Goal: Information Seeking & Learning: Learn about a topic

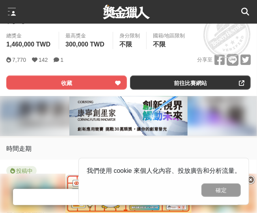
scroll to position [276, 0]
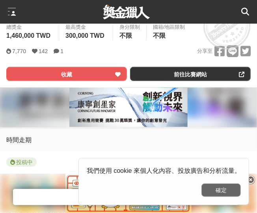
click at [238, 191] on button "確定" at bounding box center [221, 190] width 39 height 13
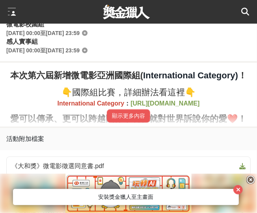
scroll to position [473, 0]
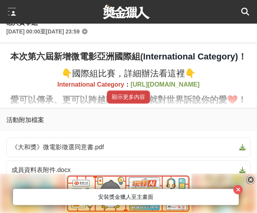
click at [132, 98] on button "顯示更多內容" at bounding box center [128, 97] width 43 height 13
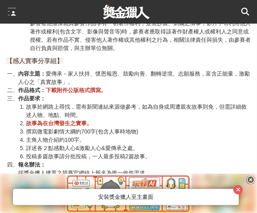
scroll to position [1736, 0]
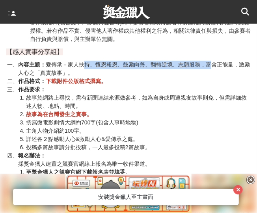
drag, startPoint x: 83, startPoint y: 86, endPoint x: 212, endPoint y: 87, distance: 129.0
click at [211, 77] on li "內容主題： 愛傳承－家人扶持、懷恩報恩、鼓勵向善、翻轉逆境、志願服務，富含正能量，激勵人心之「真實故事」。" at bounding box center [134, 69] width 233 height 17
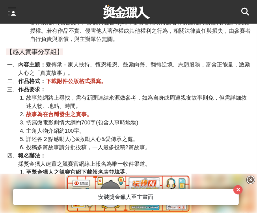
click at [223, 77] on li "內容主題： 愛傳承－家人扶持、懷恩報恩、鼓勵向善、翻轉逆境、志願服務，富含正能量，激勵人心之「真實故事」。" at bounding box center [134, 69] width 233 height 17
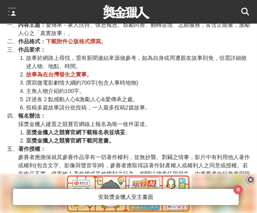
scroll to position [1775, 0]
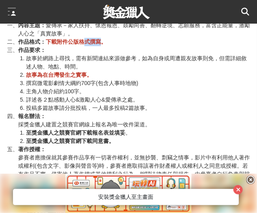
drag, startPoint x: 90, startPoint y: 63, endPoint x: 98, endPoint y: 63, distance: 8.7
click at [98, 45] on strong "下載附件公版格式撰寫。" at bounding box center [76, 42] width 61 height 6
drag, startPoint x: 32, startPoint y: 79, endPoint x: 61, endPoint y: 78, distance: 29.2
click at [58, 71] on li "故事於網路上尋找，需有新聞連結來源做參考，如為自身或周遭親友故事則免，但需詳細敘述人物、地點、時間。" at bounding box center [138, 62] width 225 height 17
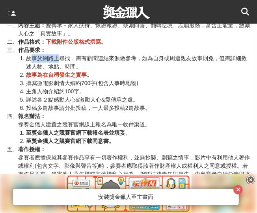
click at [61, 71] on li "故事於網路上尋找，需有新聞連結來源做參考，如為自身或周遭親友故事則免，但需詳細敘述人物、地點、時間。" at bounding box center [138, 62] width 225 height 17
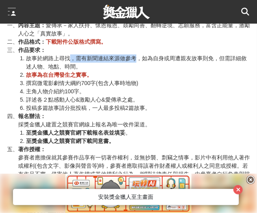
drag, startPoint x: 70, startPoint y: 78, endPoint x: 136, endPoint y: 80, distance: 65.5
click at [136, 71] on li "故事於網路上尋找，需有新聞連結來源做參考，如為自身或周遭親友故事則免，但需詳細敘述人物、地點、時間。" at bounding box center [138, 62] width 225 height 17
drag, startPoint x: 113, startPoint y: 78, endPoint x: 157, endPoint y: 79, distance: 43.8
click at [149, 71] on li "故事於網路上尋找，需有新聞連結來源做參考，如為自身或周遭親友故事則免，但需詳細敘述人物、地點、時間。" at bounding box center [138, 62] width 225 height 17
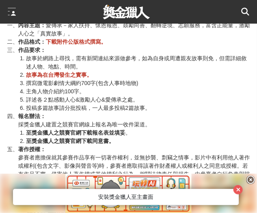
click at [157, 71] on li "故事於網路上尋找，需有新聞連結來源做參考，如為自身或周遭親友故事則免，但需詳細敘述人物、地點、時間。" at bounding box center [138, 62] width 225 height 17
drag, startPoint x: 159, startPoint y: 79, endPoint x: 233, endPoint y: 79, distance: 73.8
click at [224, 71] on li "故事於網路上尋找，需有新聞連結來源做參考，如為自身或周遭親友故事則免，但需詳細敘述人物、地點、時間。" at bounding box center [138, 62] width 225 height 17
click at [234, 71] on li "故事於網路上尋找，需有新聞連結來源做參考，如為自身或周遭親友故事則免，但需詳細敘述人物、地點、時間。" at bounding box center [138, 62] width 225 height 17
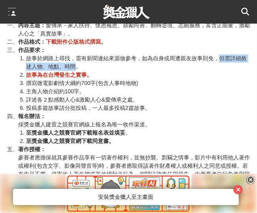
drag, startPoint x: 219, startPoint y: 79, endPoint x: 77, endPoint y: 86, distance: 142.2
click at [77, 71] on li "故事於網路上尋找，需有新聞連結來源做參考，如為自身或周遭親友故事則免，但需詳細敘述人物、地點、時間。" at bounding box center [138, 62] width 225 height 17
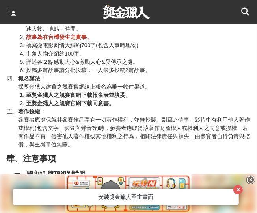
scroll to position [1815, 0]
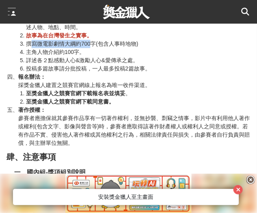
drag, startPoint x: 30, startPoint y: 62, endPoint x: 99, endPoint y: 67, distance: 68.8
click at [94, 48] on li "撰寫微電影劇情大綱約700字(包含人事時地物)" at bounding box center [138, 44] width 225 height 8
click at [99, 48] on li "撰寫微電影劇情大綱約700字(包含人事時地物)" at bounding box center [138, 44] width 225 height 8
drag, startPoint x: 27, startPoint y: 67, endPoint x: 97, endPoint y: 67, distance: 70.2
click at [96, 48] on li "撰寫微電影劇情大綱約700字(包含人事時地物)" at bounding box center [138, 44] width 225 height 8
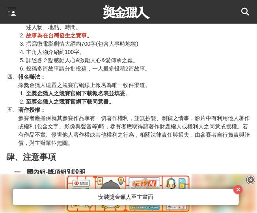
click at [97, 48] on li "撰寫微電影劇情大綱約700字(包含人事時地物)" at bounding box center [138, 44] width 225 height 8
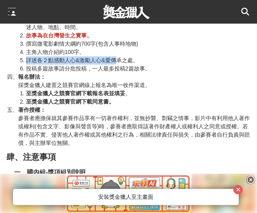
drag, startPoint x: 26, startPoint y: 79, endPoint x: 125, endPoint y: 80, distance: 98.2
click at [117, 65] on li "詳述各２點感動人心&激勵人心&愛傳承之處。" at bounding box center [138, 60] width 225 height 8
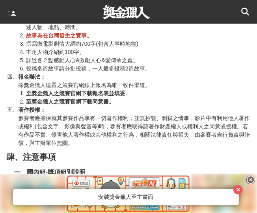
click at [125, 65] on li "詳述各２點感動人心&激勵人心&愛傳承之處。" at bounding box center [138, 60] width 225 height 8
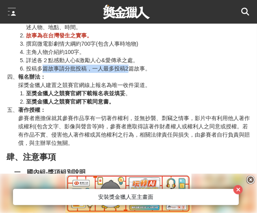
drag, startPoint x: 41, startPoint y: 89, endPoint x: 133, endPoint y: 90, distance: 91.9
click at [130, 73] on li "投稿多篇故事請分批投稿，一人最多投稿2篇故事。" at bounding box center [138, 69] width 225 height 8
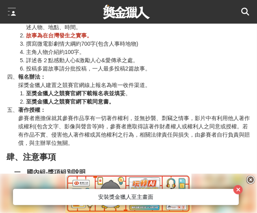
click at [133, 73] on li "投稿多篇故事請分批投稿，一人最多投稿2篇故事。" at bounding box center [138, 69] width 225 height 8
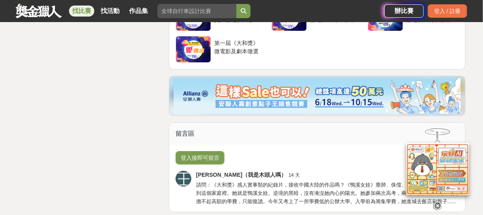
scroll to position [2564, 0]
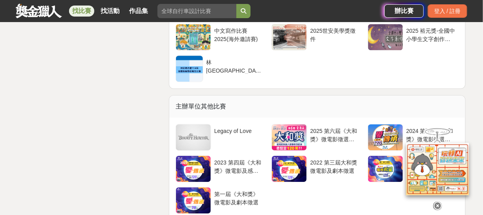
click at [41, 5] on link at bounding box center [39, 10] width 48 height 15
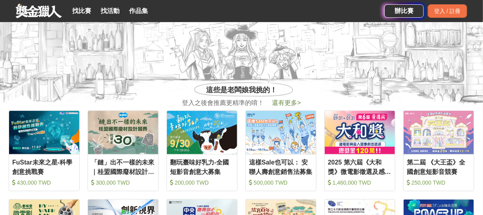
scroll to position [237, 0]
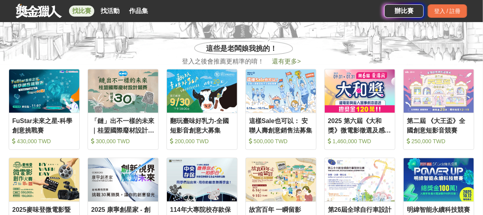
click at [85, 15] on link "找比賽" at bounding box center [81, 11] width 25 height 11
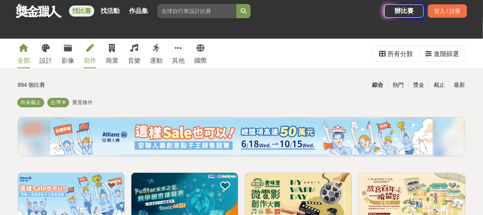
click at [93, 60] on div "寫作" at bounding box center [90, 60] width 13 height 9
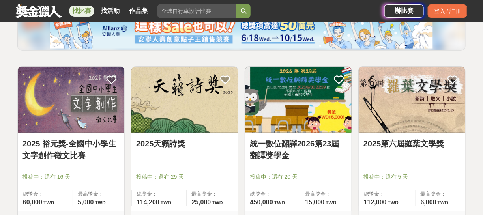
scroll to position [158, 0]
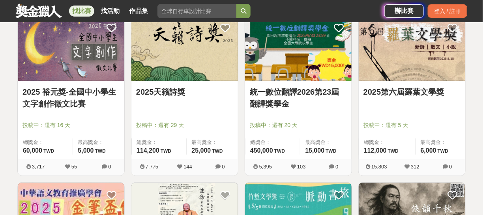
click at [214, 76] on img at bounding box center [184, 48] width 107 height 66
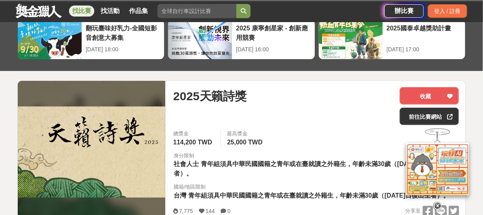
scroll to position [118, 0]
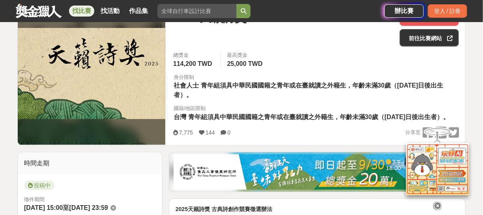
drag, startPoint x: 296, startPoint y: 91, endPoint x: 357, endPoint y: 87, distance: 60.9
click at [257, 88] on div "身分限制 社會人士 青年組須具中華民國國籍之青年或在臺就讀之外籍生，年齡未滿30歲（民國84年1月1日後出生者）。" at bounding box center [316, 86] width 298 height 27
click at [257, 87] on span "青年組須具中華民國國籍之青年或在臺就讀之外籍生，年齡未滿30歲（民國84年1月1日後出生者）。" at bounding box center [309, 90] width 270 height 16
drag, startPoint x: 252, startPoint y: 86, endPoint x: 296, endPoint y: 85, distance: 43.8
click at [257, 86] on span "青年組須具中華民國國籍之青年或在臺就讀之外籍生，年齡未滿30歲（民國84年1月1日後出生者）。" at bounding box center [309, 90] width 270 height 16
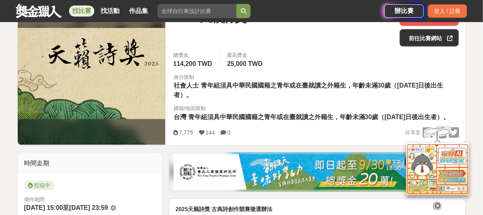
click at [257, 85] on span "青年組須具中華民國國籍之青年或在臺就讀之外籍生，年齡未滿30歲（民國84年1月1日後出生者）。" at bounding box center [309, 90] width 270 height 16
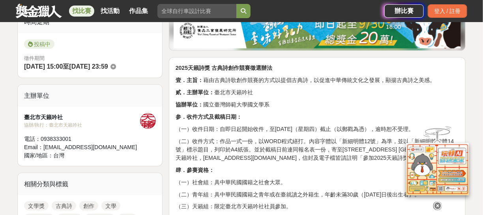
scroll to position [316, 0]
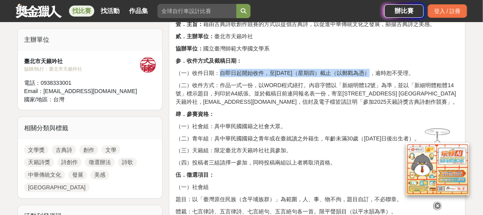
drag, startPoint x: 217, startPoint y: 82, endPoint x: 376, endPoint y: 80, distance: 158.2
click at [257, 77] on p "（一）收件日期：自即日起開始收件，至10月9日（星期四）截止（以郵戳為憑），逾時恕不受理。" at bounding box center [317, 73] width 283 height 8
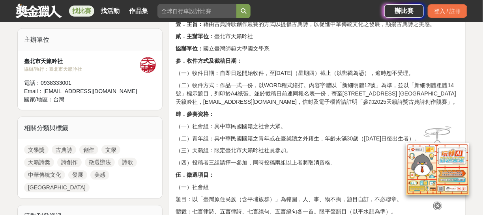
click at [257, 77] on p "（一）收件日期：自即日起開始收件，至10月9日（星期四）截止（以郵戳為憑），逾時恕不受理。" at bounding box center [317, 73] width 283 height 8
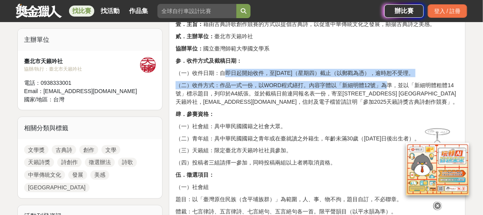
drag, startPoint x: 224, startPoint y: 79, endPoint x: 387, endPoint y: 87, distance: 163.9
click at [257, 77] on p "（一）收件日期：自即日起開始收件，至10月9日（星期四）截止（以郵戳為憑），逾時恕不受理。" at bounding box center [317, 73] width 283 height 8
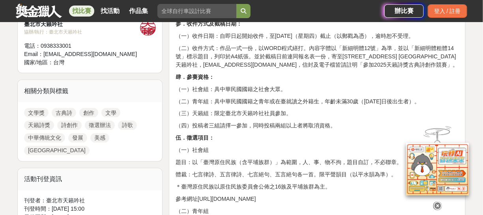
scroll to position [355, 0]
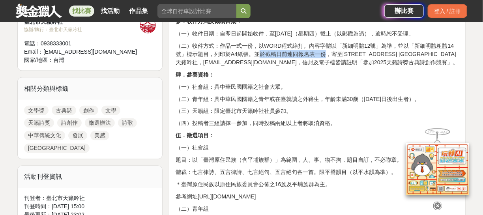
drag, startPoint x: 260, startPoint y: 61, endPoint x: 329, endPoint y: 64, distance: 68.3
click at [257, 64] on p "（二）收件方式：作品一式一份，以WORD程式繕打。內容字體以「新細明體12號」為準，並以「新細明體粗體14號」標示題目，列印於A4紙張。並於截稿日前連同報名表…" at bounding box center [317, 54] width 283 height 25
drag, startPoint x: 283, startPoint y: 64, endPoint x: 395, endPoint y: 66, distance: 112.1
click at [257, 66] on p "（二）收件方式：作品一式一份，以WORD程式繕打。內容字體以「新細明體12號」為準，並以「新細明體粗體14號」標示題目，列印於A4紙張。並於截稿日前連同報名表…" at bounding box center [317, 54] width 283 height 25
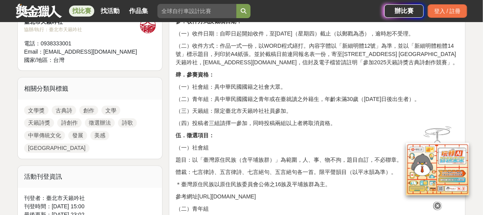
click at [257, 66] on p "（二）收件方式：作品一式一份，以WORD程式繕打。內容字體以「新細明體12號」為準，並以「新細明體粗體14號」標示題目，列印於A4紙張。並於截稿日前連同報名表…" at bounding box center [317, 54] width 283 height 25
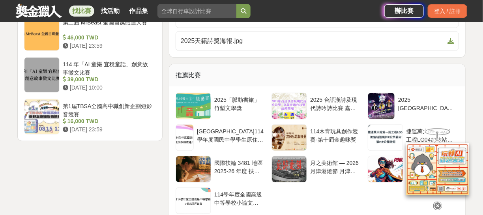
scroll to position [1105, 0]
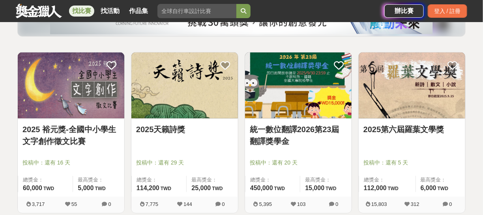
scroll to position [118, 0]
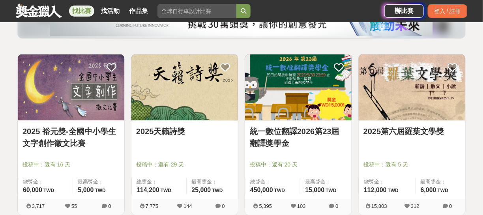
click at [257, 97] on img at bounding box center [298, 87] width 107 height 66
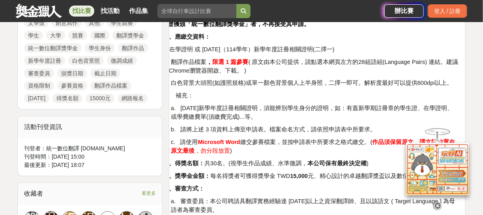
scroll to position [394, 0]
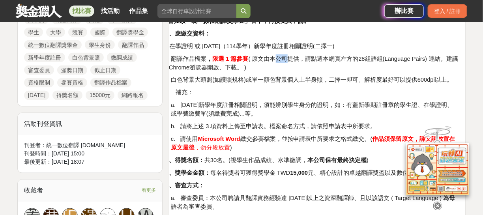
drag, startPoint x: 280, startPoint y: 60, endPoint x: 288, endPoint y: 60, distance: 7.9
click at [257, 60] on span "( 原文由本公司提供，請點選本網頁左方的28組語組(Language Pairs) 連結。建議用Chrome瀏覽器開啟、下載。 )" at bounding box center [310, 63] width 295 height 15
click at [257, 58] on span "( 原文由本公司提供，請點選本網頁左方的28組語組(Language Pairs) 連結。建議用Chrome瀏覽器開啟、下載。 )" at bounding box center [310, 63] width 295 height 15
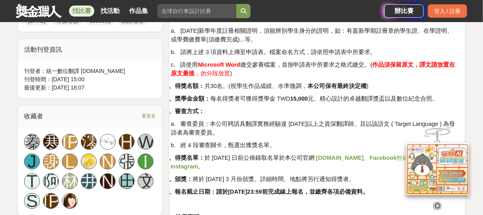
scroll to position [473, 0]
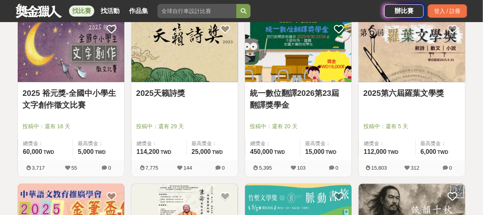
scroll to position [158, 0]
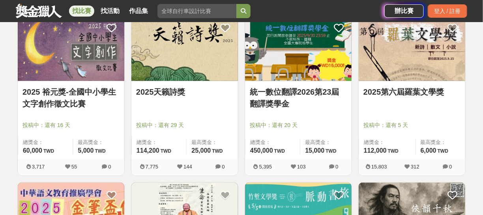
click at [257, 76] on img at bounding box center [412, 48] width 107 height 66
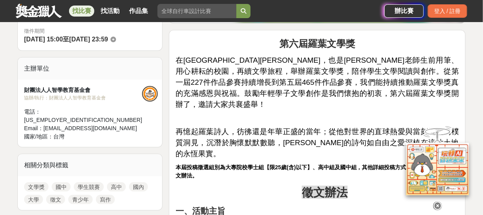
scroll to position [237, 0]
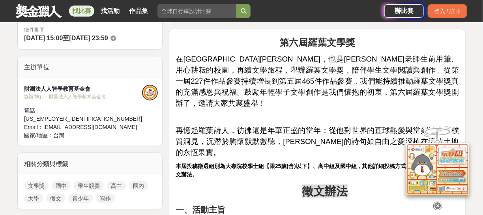
drag, startPoint x: 305, startPoint y: 63, endPoint x: 359, endPoint y: 64, distance: 54.0
click at [257, 64] on span "在慈心華德福學校，也是羅葉老師生前用筆、用心耕耘的校園，再續文學旅程，舉辦羅葉文學獎，陪伴學生文學閱讀與創作。從第一屆227件作品參賽持續增長到第五屆465件…" at bounding box center [317, 81] width 283 height 52
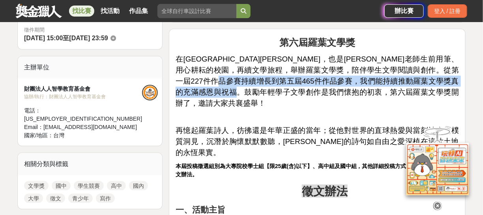
drag, startPoint x: 320, startPoint y: 77, endPoint x: 340, endPoint y: 86, distance: 22.1
click at [257, 86] on span "在慈心華德福學校，也是羅葉老師生前用筆、用心耕耘的校園，再續文學旅程，舉辦羅葉文學獎，陪伴學生文學閱讀與創作。從第一屆227件作品參賽持續增長到第五屆465件…" at bounding box center [317, 81] width 283 height 52
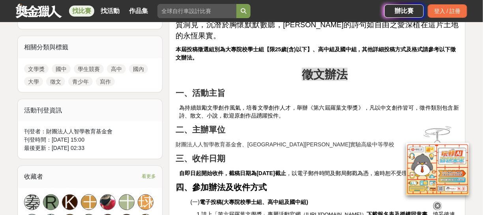
scroll to position [355, 0]
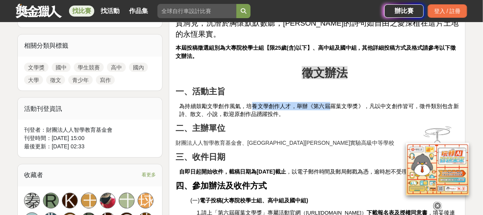
drag, startPoint x: 254, startPoint y: 83, endPoint x: 338, endPoint y: 83, distance: 83.2
click at [257, 103] on span "為持續鼓勵文學創作風氣，培養文學創作人才，舉辦《第六屆羅葉文學獎》，凡以中文創作皆可，徵件類別包含新詩、散文、小說，歡迎原創作品踴躍投件。" at bounding box center [319, 110] width 280 height 15
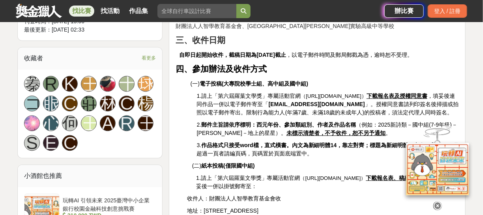
scroll to position [473, 0]
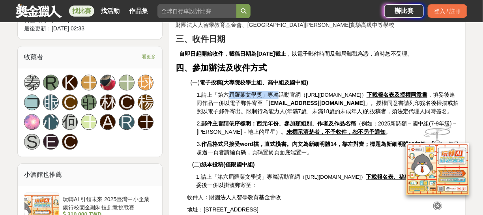
drag, startPoint x: 230, startPoint y: 71, endPoint x: 278, endPoint y: 73, distance: 48.6
click at [257, 92] on span "1.請上「第六屆羅葉文學獎」專屬活動官網" at bounding box center [249, 95] width 104 height 6
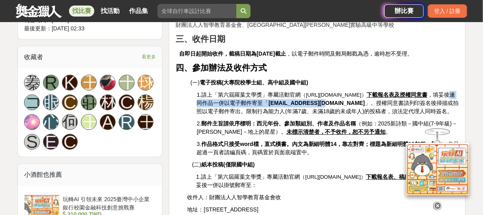
drag, startPoint x: 225, startPoint y: 78, endPoint x: 361, endPoint y: 81, distance: 135.7
click at [257, 91] on p "1.請上「第六屆羅葉文學獎」專屬活動官網 （https://luoyeaward.wixsite.com/2025） 下載報名表及授權同意書 ，填妥後連同作品…" at bounding box center [328, 103] width 262 height 25
click at [257, 100] on strong "luoyeaward@aef-yilan.org" at bounding box center [317, 103] width 96 height 6
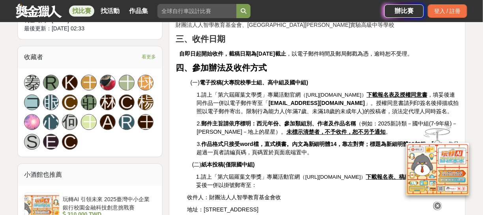
click at [257, 100] on span "」。授權同意書請列印簽名後掃描或拍照以電子郵件寄出。限制行為能力人(年滿7歲、未滿18歲的未成年人)的投稿者，須法定代理人同時簽名。" at bounding box center [328, 107] width 262 height 15
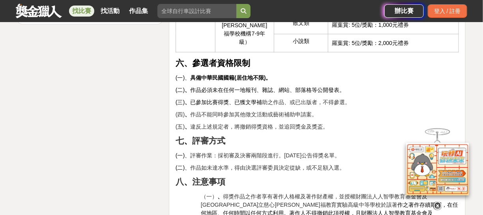
scroll to position [1144, 0]
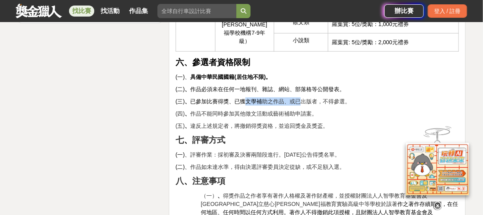
drag, startPoint x: 248, startPoint y: 78, endPoint x: 317, endPoint y: 81, distance: 69.1
click at [257, 97] on p "(三) 、 已參加比賽得獎、已獲文學補 助之作品、或已出版者，不得參選。" at bounding box center [317, 101] width 283 height 8
drag, startPoint x: 260, startPoint y: 80, endPoint x: 314, endPoint y: 82, distance: 53.3
click at [257, 97] on p "(三) 、 已參加比賽得獎、已獲文學補 助之作品、或已出版者，不得參選。" at bounding box center [317, 101] width 283 height 8
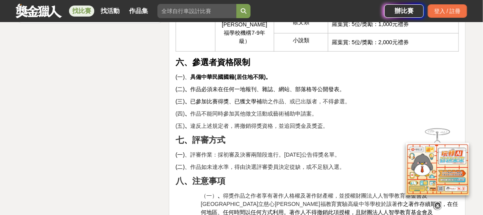
click at [257, 97] on p "(三) 、 已參加比賽得獎、已獲文學補 助之作品、或已出版者，不得參選。" at bounding box center [317, 101] width 283 height 8
drag, startPoint x: 211, startPoint y: 72, endPoint x: 275, endPoint y: 71, distance: 63.5
click at [257, 86] on span "(二) 、 作品必須未在任何一地報刊、雜誌、網站、部落格等公開發表。" at bounding box center [260, 89] width 169 height 6
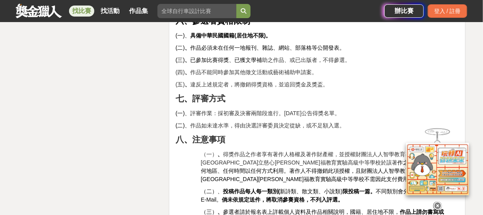
scroll to position [1183, 0]
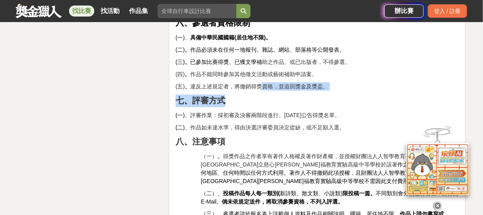
drag, startPoint x: 264, startPoint y: 67, endPoint x: 312, endPoint y: 70, distance: 47.8
click at [257, 82] on p "(五) 、 違反上述規定者，將撤銷得獎資格，並追回獎金及獎盃。" at bounding box center [317, 86] width 283 height 8
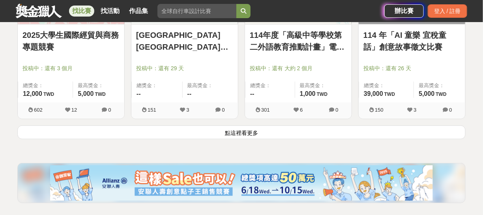
scroll to position [1105, 0]
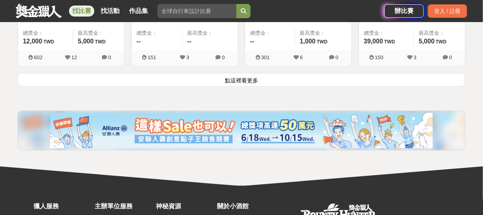
click at [257, 82] on button "點這裡看更多" at bounding box center [241, 80] width 448 height 14
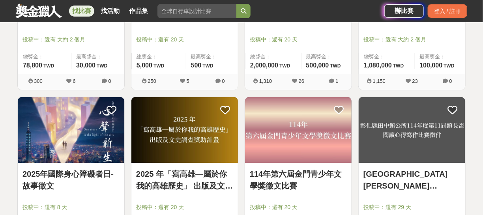
scroll to position [1657, 0]
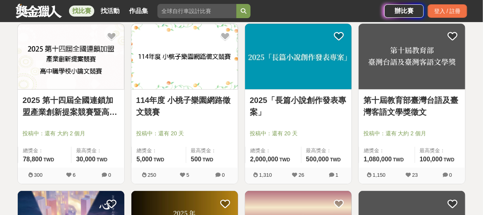
click at [257, 95] on link "2025「長篇小說創作發表專案」" at bounding box center [298, 106] width 97 height 24
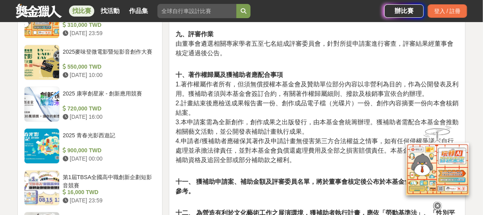
scroll to position [986, 0]
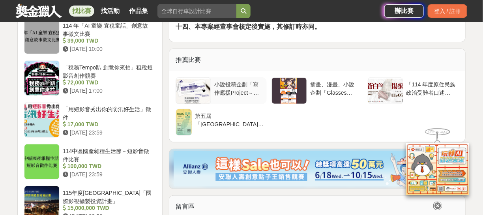
click at [239, 80] on div "小說投稿企劃「寫作應援Project～空白～」" at bounding box center [238, 87] width 49 height 15
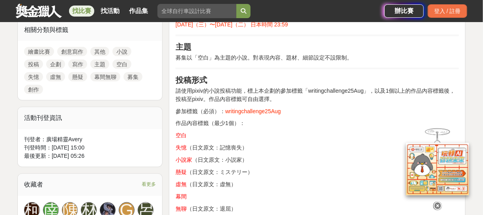
scroll to position [355, 0]
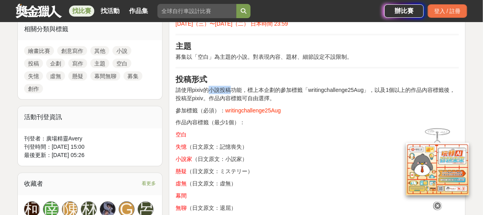
drag, startPoint x: 209, startPoint y: 90, endPoint x: 240, endPoint y: 90, distance: 30.8
click at [236, 90] on p "請使用pixiv的小說投稿功能，標上本企劃的參加標籤「writingchallenge25Aug」，以及1個以上的作品內容標籤後，投稿至pixiv。作品內容標…" at bounding box center [317, 94] width 283 height 17
click at [254, 90] on p "請使用pixiv的小說投稿功能，標上本企劃的參加標籤「writingchallenge25Aug」，以及1個以上的作品內容標籤後，投稿至pixiv。作品內容標…" at bounding box center [317, 94] width 283 height 17
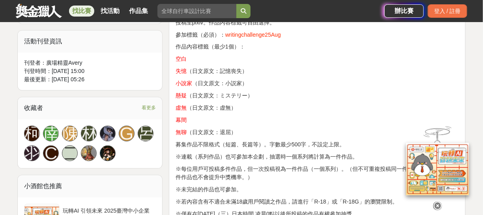
scroll to position [434, 0]
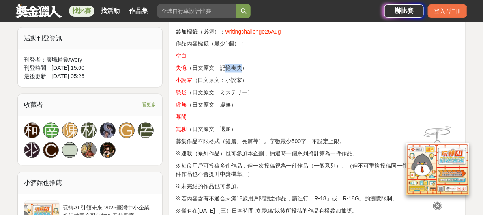
drag, startPoint x: 234, startPoint y: 68, endPoint x: 240, endPoint y: 68, distance: 6.7
click at [239, 68] on p "失憶 （日文原文：記憶喪失）" at bounding box center [317, 68] width 283 height 8
click at [241, 68] on p "失憶 （日文原文：記憶喪失）" at bounding box center [317, 68] width 283 height 8
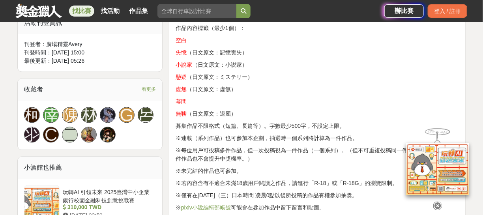
scroll to position [473, 0]
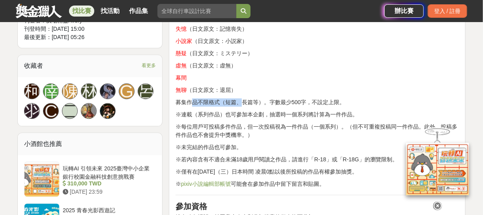
drag, startPoint x: 196, startPoint y: 101, endPoint x: 245, endPoint y: 101, distance: 48.5
click at [244, 101] on p "募集作品不限格式（短篇、長篇等）。字數最少500字，不設定上限。" at bounding box center [317, 102] width 283 height 8
click at [250, 101] on p "募集作品不限格式（短篇、長篇等）。字數最少500字，不設定上限。" at bounding box center [317, 102] width 283 height 8
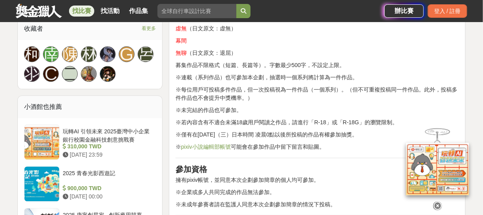
scroll to position [513, 0]
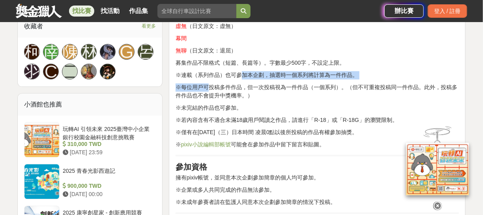
drag, startPoint x: 209, startPoint y: 79, endPoint x: 254, endPoint y: 76, distance: 45.1
click at [247, 76] on div "pixiv將於8月13日（三）起開始舉辦小說投稿企劃「寫作應援Project～空白～」。 此為定期改變主題的小說募集企劃。 本次的主題為「空白」。 眼前這片空…" at bounding box center [317, 79] width 283 height 641
click at [256, 75] on p "※連載（系列作品）也可參加本企劃，抽選時一個系列將計算為一件作品。" at bounding box center [317, 75] width 283 height 8
drag, startPoint x: 276, startPoint y: 76, endPoint x: 335, endPoint y: 77, distance: 59.2
click at [257, 77] on p "※連載（系列作品）也可參加本企劃，抽選時一個系列將計算為一件作品。" at bounding box center [317, 75] width 283 height 8
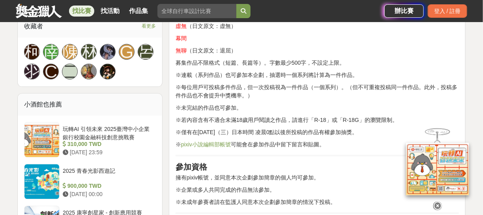
click at [257, 79] on div "pixiv將於8月13日（三）起開始舉辦小說投稿企劃「寫作應援Project～空白～」。 此為定期改變主題的小說募集企劃。 本次的主題為「空白」。 眼前這片空…" at bounding box center [317, 79] width 283 height 641
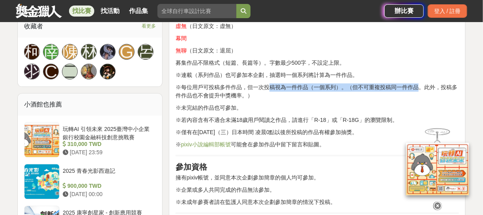
drag, startPoint x: 269, startPoint y: 87, endPoint x: 417, endPoint y: 88, distance: 147.9
click at [257, 88] on p "※每位用戶可投稿多件作品，但一次投稿視為一件作品（一個系列）。（但不可重複投稿同一件作品。此外，投稿多件作品也不會提升中獎機率。）" at bounding box center [317, 91] width 283 height 17
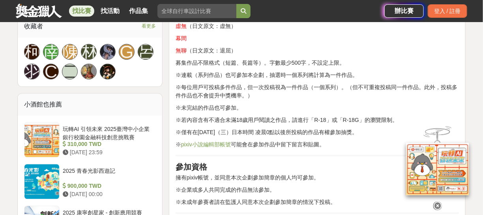
click at [257, 88] on p "※每位用戶可投稿多件作品，但一次投稿視為一件作品（一個系列）。（但不可重複投稿同一件作品。此外，投稿多件作品也不會提升中獎機率。）" at bounding box center [317, 91] width 283 height 17
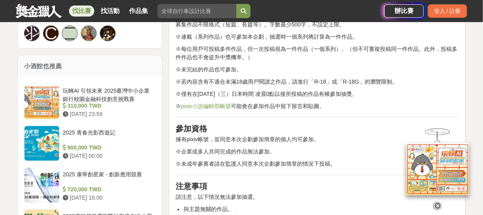
scroll to position [552, 0]
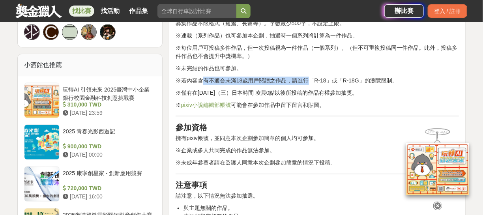
drag, startPoint x: 221, startPoint y: 79, endPoint x: 316, endPoint y: 80, distance: 95.1
click at [257, 80] on p "※若內容含有不適合未滿18歲用戶閱讀之作品，請進行「R-18」或「R-18G」的瀏覽限制。" at bounding box center [317, 81] width 283 height 8
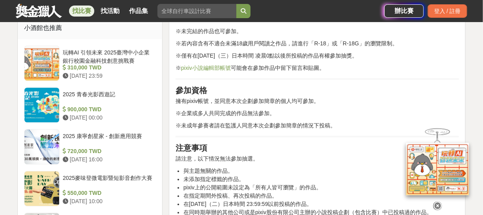
scroll to position [592, 0]
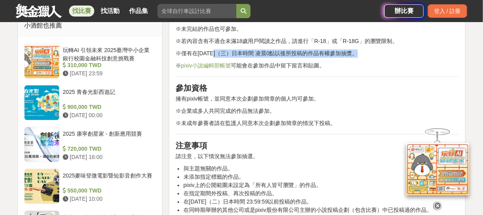
drag, startPoint x: 226, startPoint y: 52, endPoint x: 363, endPoint y: 53, distance: 137.7
click at [257, 53] on p "※僅有在2025年8月13日（三）日本時間 凌晨0點以後所投稿的作品有權參加抽獎。" at bounding box center [317, 53] width 283 height 8
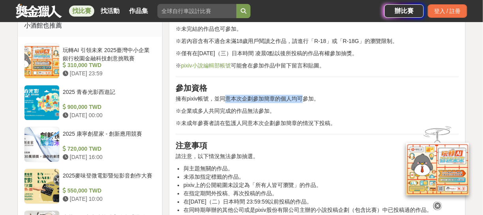
drag, startPoint x: 228, startPoint y: 99, endPoint x: 305, endPoint y: 98, distance: 77.3
click at [257, 98] on p "擁有pixiv帳號，並同意本次企劃參加簡章的個人均可參加。" at bounding box center [317, 99] width 283 height 8
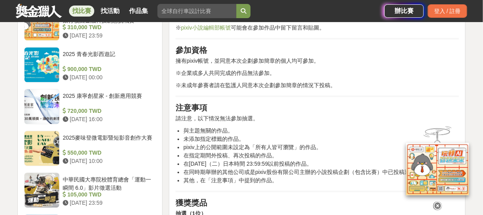
scroll to position [631, 0]
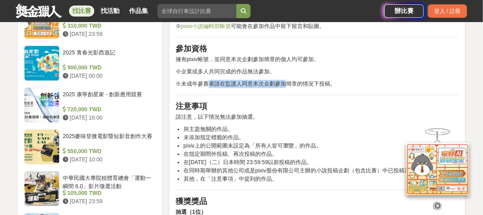
drag, startPoint x: 210, startPoint y: 81, endPoint x: 293, endPoint y: 82, distance: 82.8
click at [257, 82] on p "※未成年參賽者請在監護人同意本次企劃參加簡章的情況下投稿。" at bounding box center [317, 84] width 283 height 8
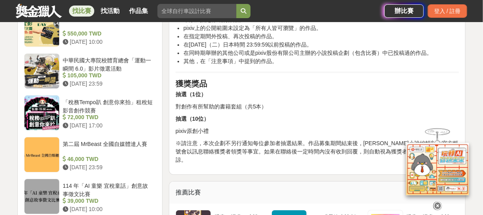
scroll to position [750, 0]
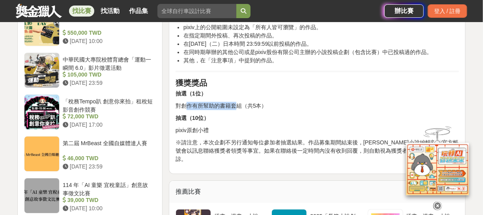
drag, startPoint x: 185, startPoint y: 104, endPoint x: 238, endPoint y: 103, distance: 52.9
click at [236, 103] on p "對創作有所幫助的書籍套組（共5本）" at bounding box center [317, 106] width 283 height 8
click at [242, 103] on p "對創作有所幫助的書籍套組（共5本）" at bounding box center [317, 106] width 283 height 8
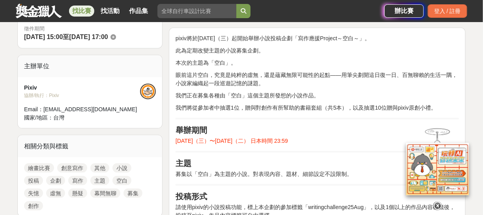
scroll to position [237, 0]
